Goal: Task Accomplishment & Management: Complete application form

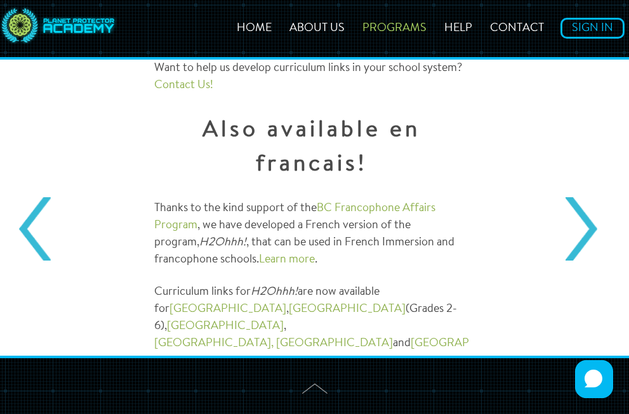
scroll to position [1647, 0]
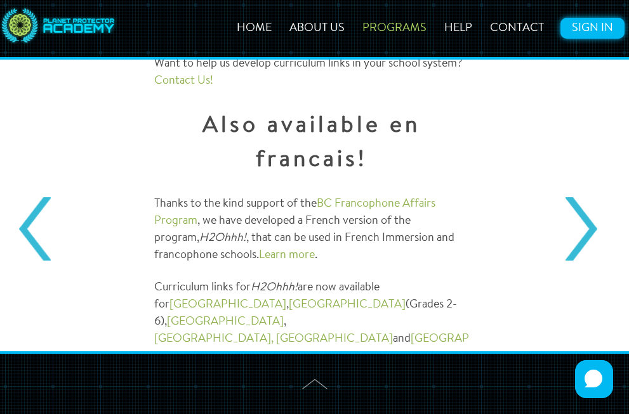
click at [597, 20] on link "Sign In" at bounding box center [592, 28] width 64 height 21
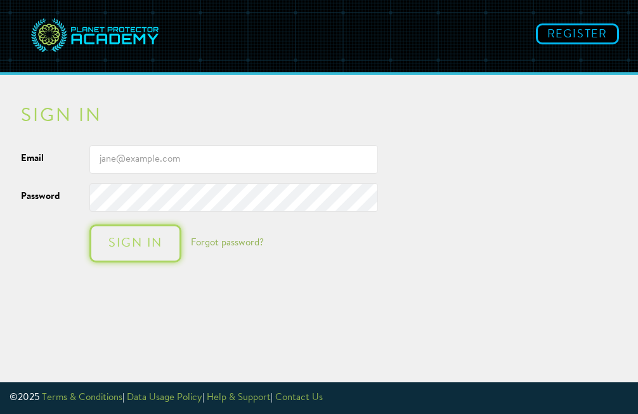
type input "tan_j@surreyschools.ca"
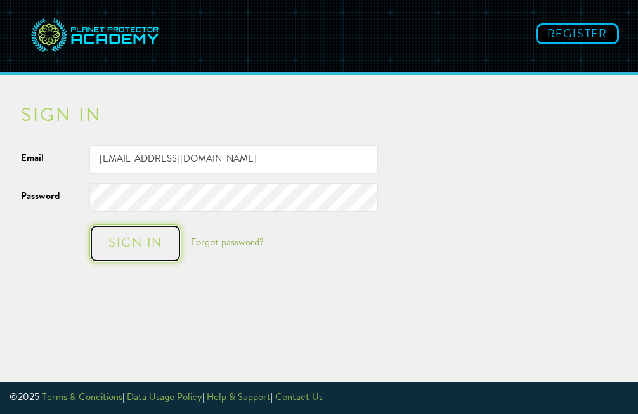
click at [130, 245] on div "Sign in" at bounding box center [135, 243] width 67 height 13
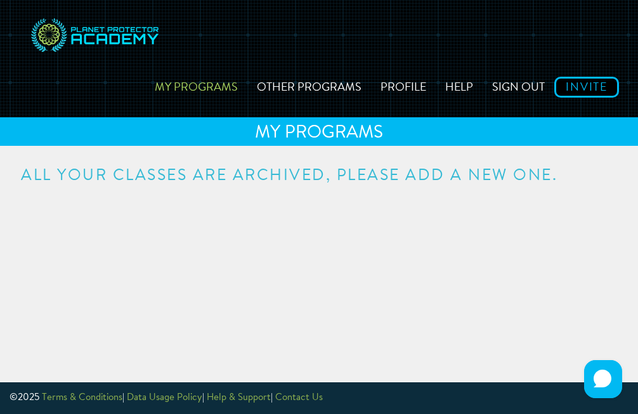
click at [264, 175] on h3 "All your classes are archived, please add a new one." at bounding box center [319, 176] width 597 height 16
click at [201, 83] on link "My Programs" at bounding box center [196, 85] width 102 height 45
click at [399, 83] on link "Profile" at bounding box center [403, 85] width 65 height 45
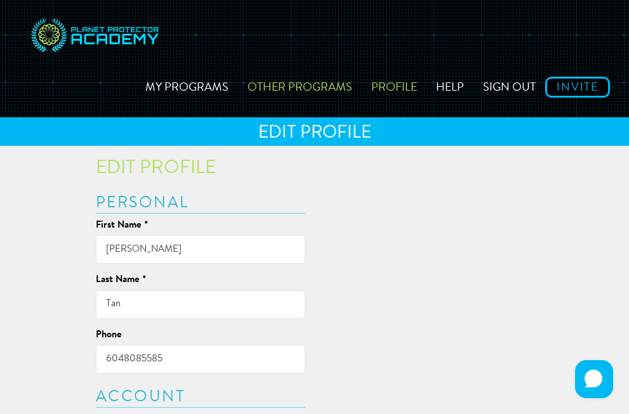
click at [312, 87] on link "Other Programs" at bounding box center [300, 85] width 124 height 45
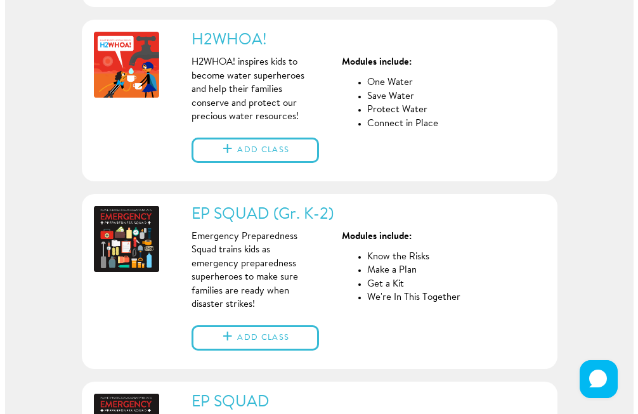
scroll to position [483, 0]
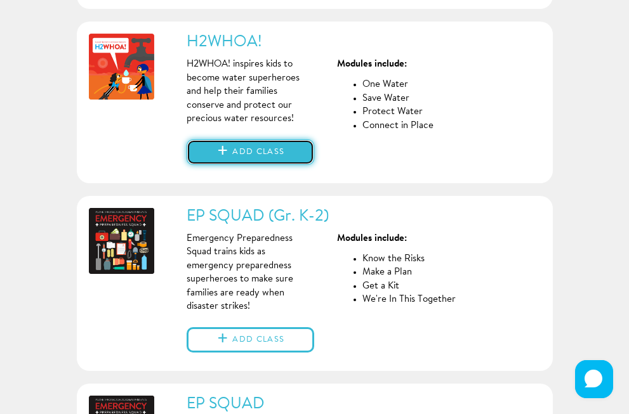
click at [241, 165] on button "Add class" at bounding box center [251, 152] width 128 height 25
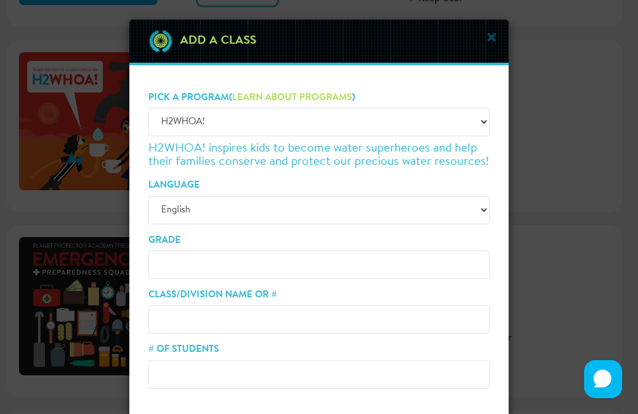
click at [221, 270] on input "Grade" at bounding box center [319, 265] width 341 height 29
type input "2/3"
click at [218, 320] on input "Class/Division Name or #" at bounding box center [319, 319] width 341 height 29
type input "Division 15"
click at [208, 376] on input "# of Students" at bounding box center [319, 374] width 341 height 29
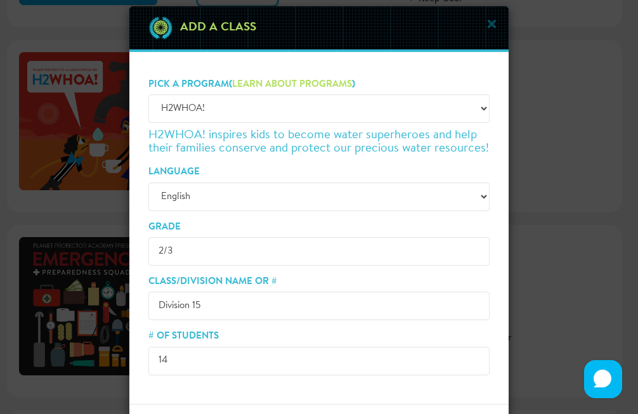
scroll to position [8, 0]
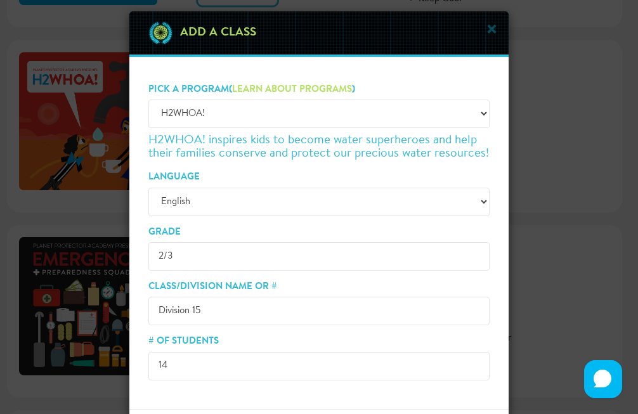
type input "1"
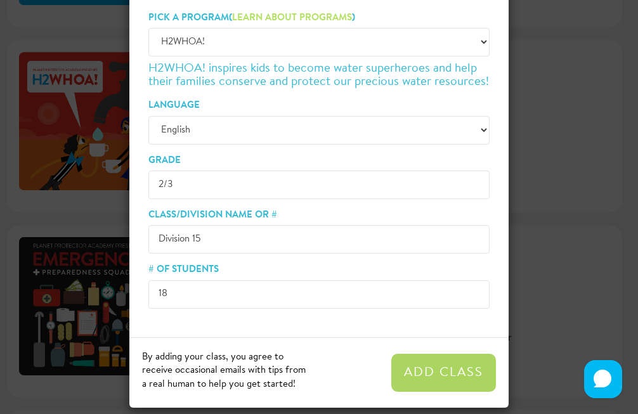
scroll to position [90, 0]
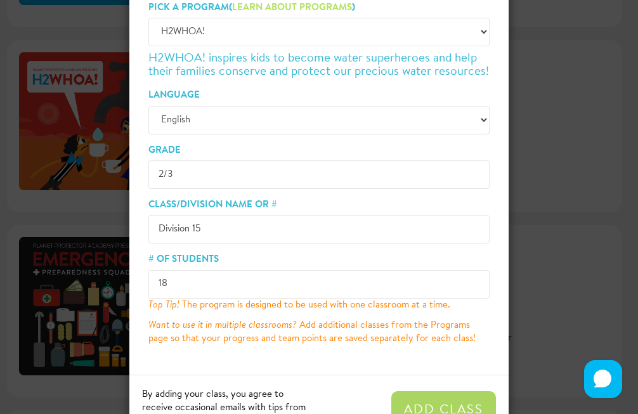
type input "1"
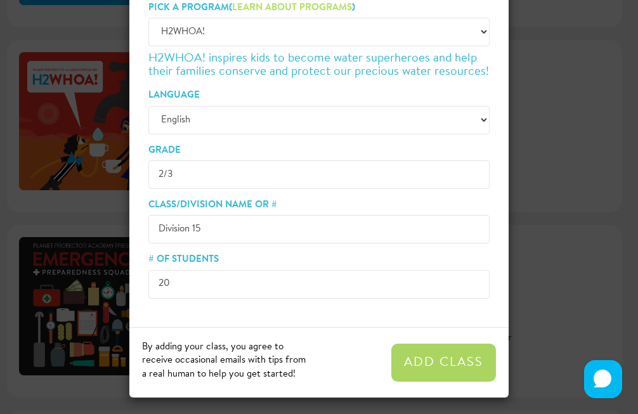
type input "20"
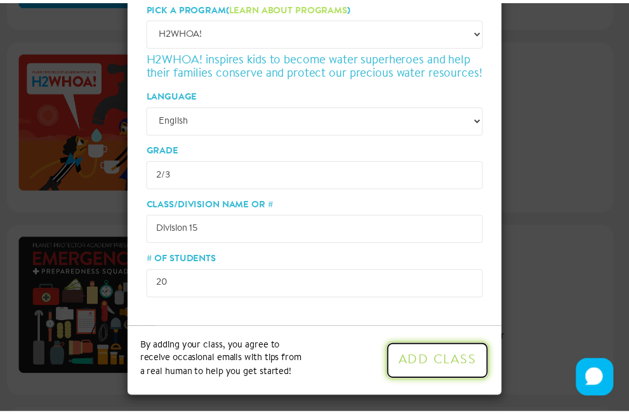
scroll to position [93, 0]
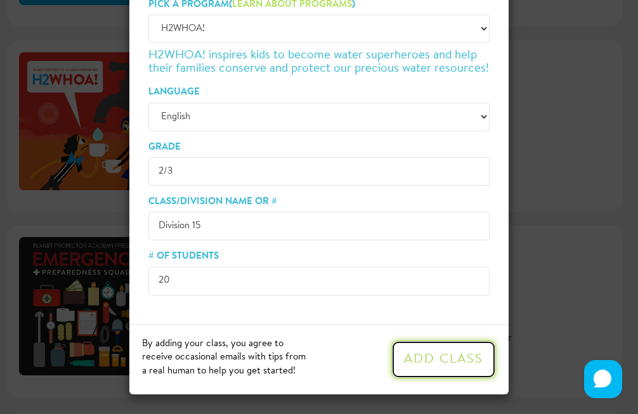
click at [422, 357] on button "Add Class" at bounding box center [444, 360] width 105 height 38
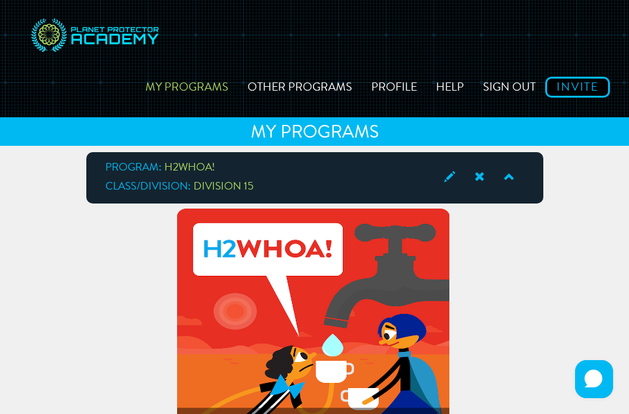
click at [389, 55] on div "My Programs Other Programs Profile Help Sign out Invite" at bounding box center [314, 59] width 591 height 98
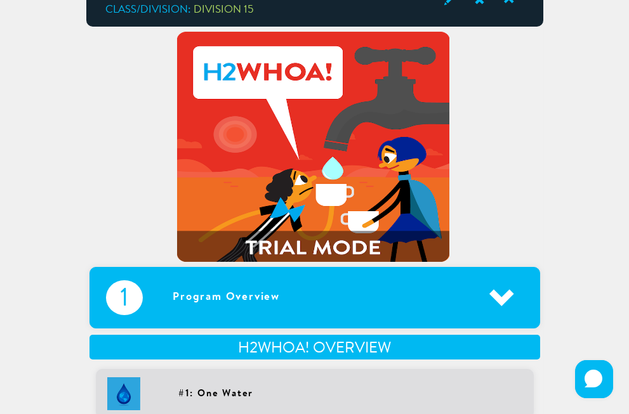
scroll to position [176, 0]
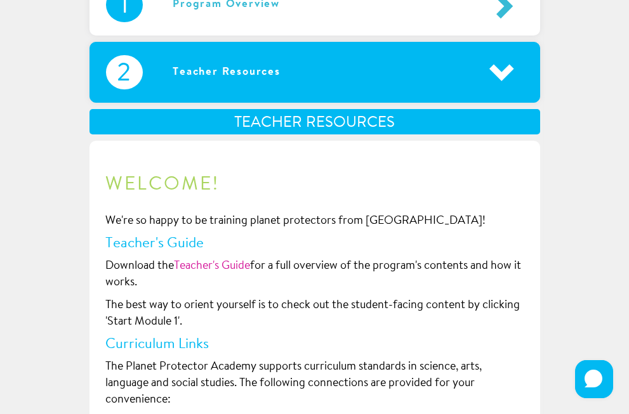
scroll to position [477, 0]
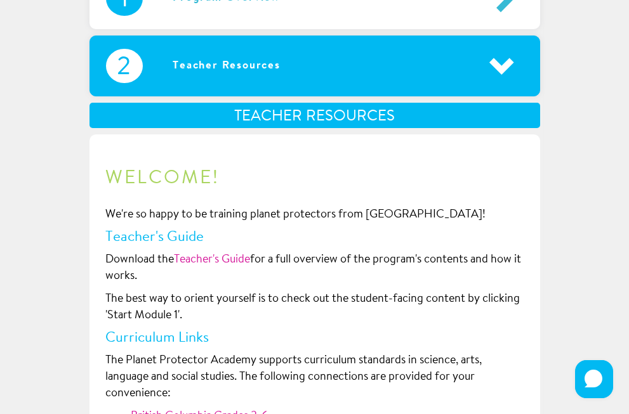
click at [0, 0] on link "British Columbia Grades 3-6" at bounding box center [0, 0] width 0 height 0
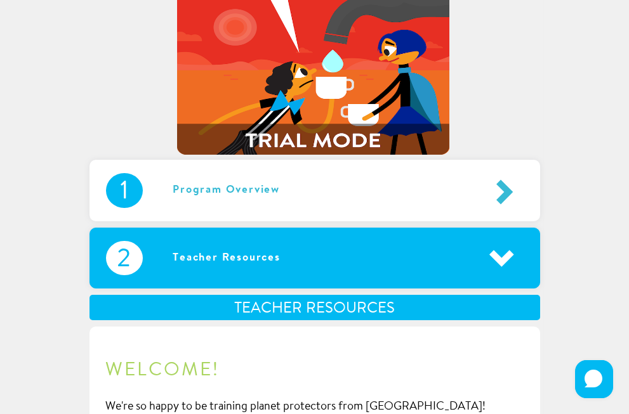
scroll to position [286, 0]
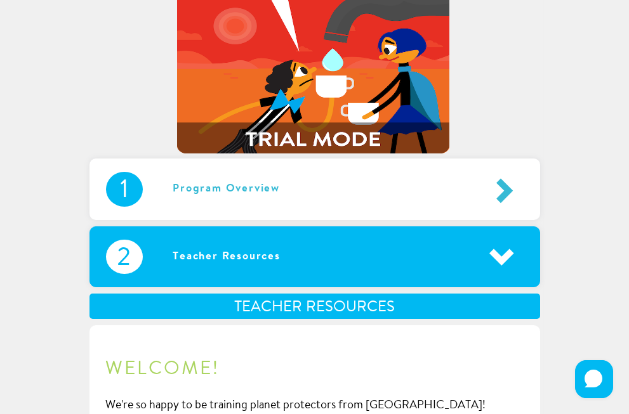
click at [0, 0] on link "Teacher's Guide" at bounding box center [0, 0] width 0 height 0
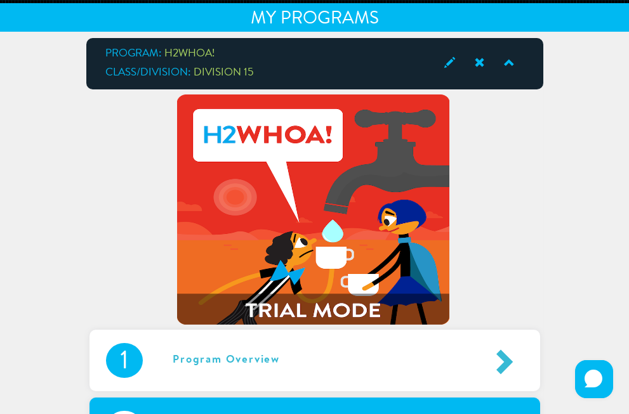
scroll to position [105, 0]
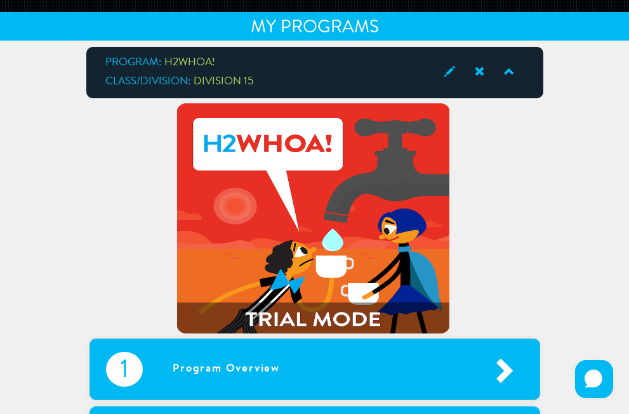
click at [347, 352] on div "Program Overview" at bounding box center [278, 369] width 270 height 35
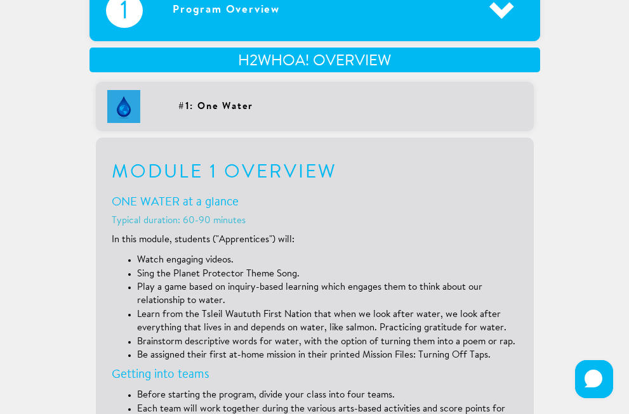
scroll to position [463, 0]
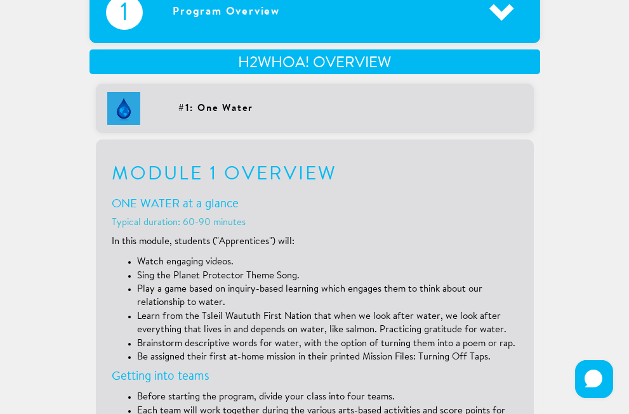
click at [0, 0] on span at bounding box center [0, 0] width 0 height 0
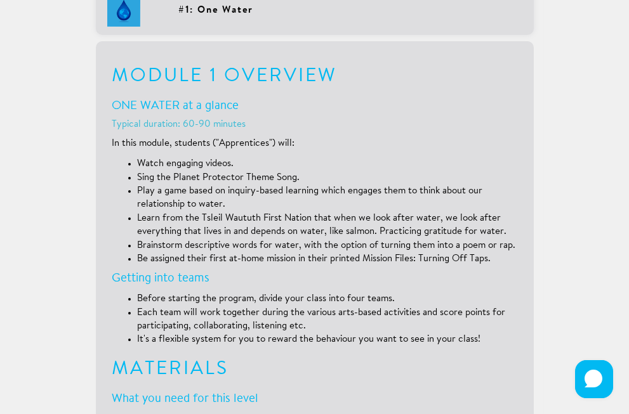
scroll to position [564, 0]
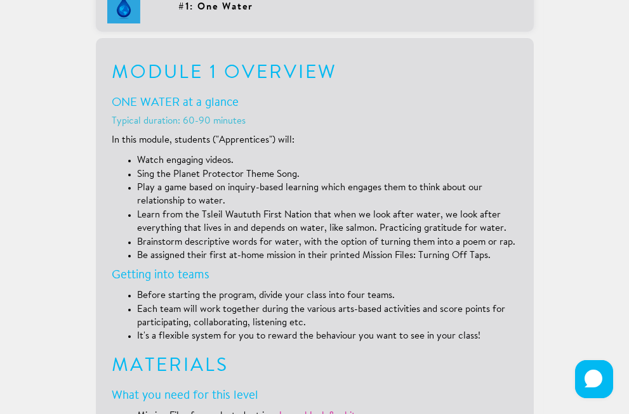
click at [0, 0] on div "#3: Protect Water" at bounding box center [0, 0] width 0 height 0
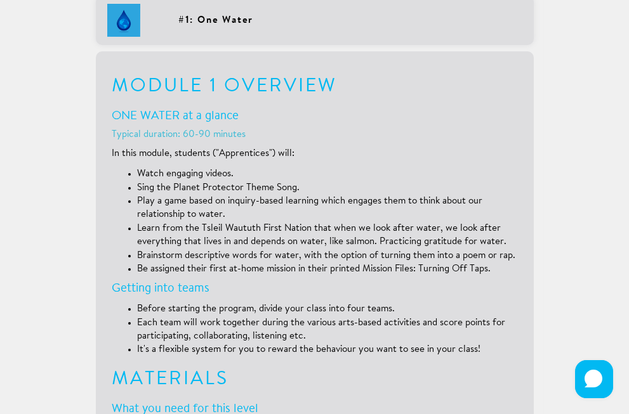
scroll to position [550, 0]
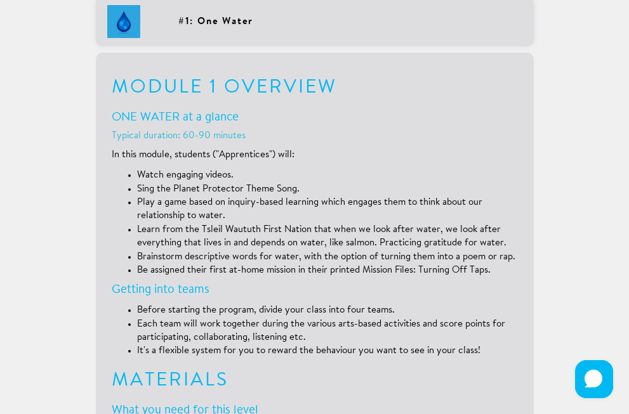
click at [0, 0] on div "#4: Connect in Place" at bounding box center [0, 0] width 0 height 0
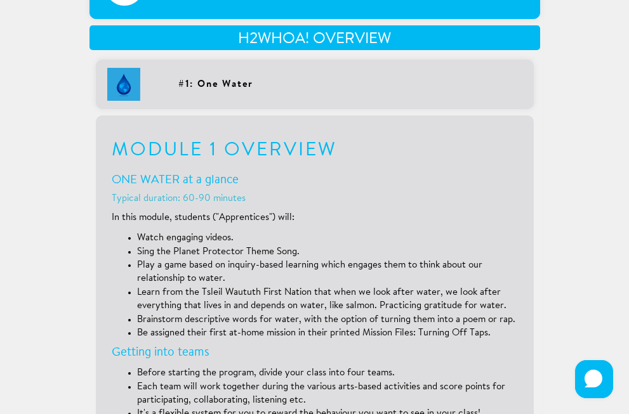
scroll to position [484, 0]
